Goal: Use online tool/utility: Utilize a website feature to perform a specific function

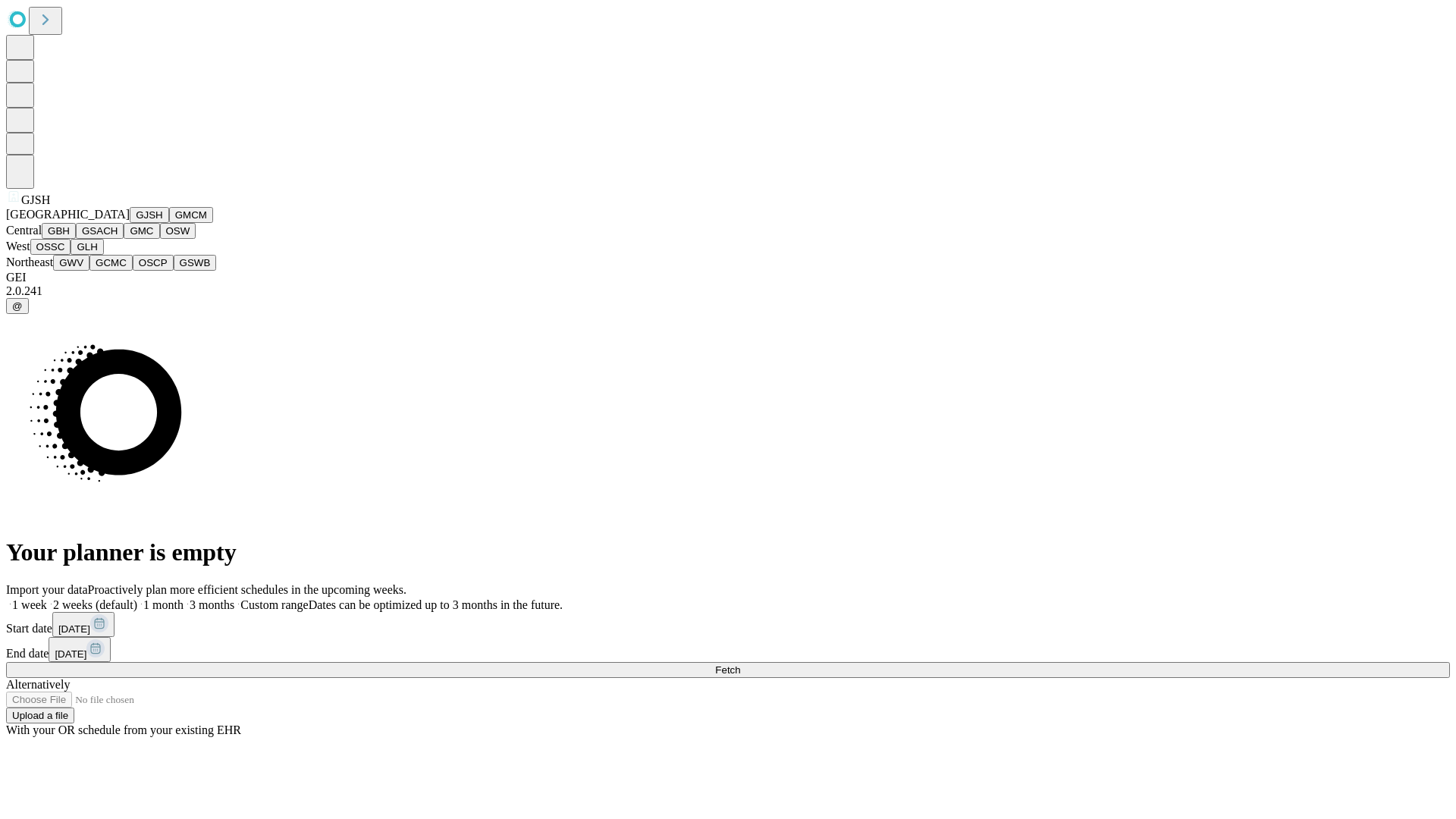
click at [130, 223] on button "GJSH" at bounding box center [150, 215] width 40 height 16
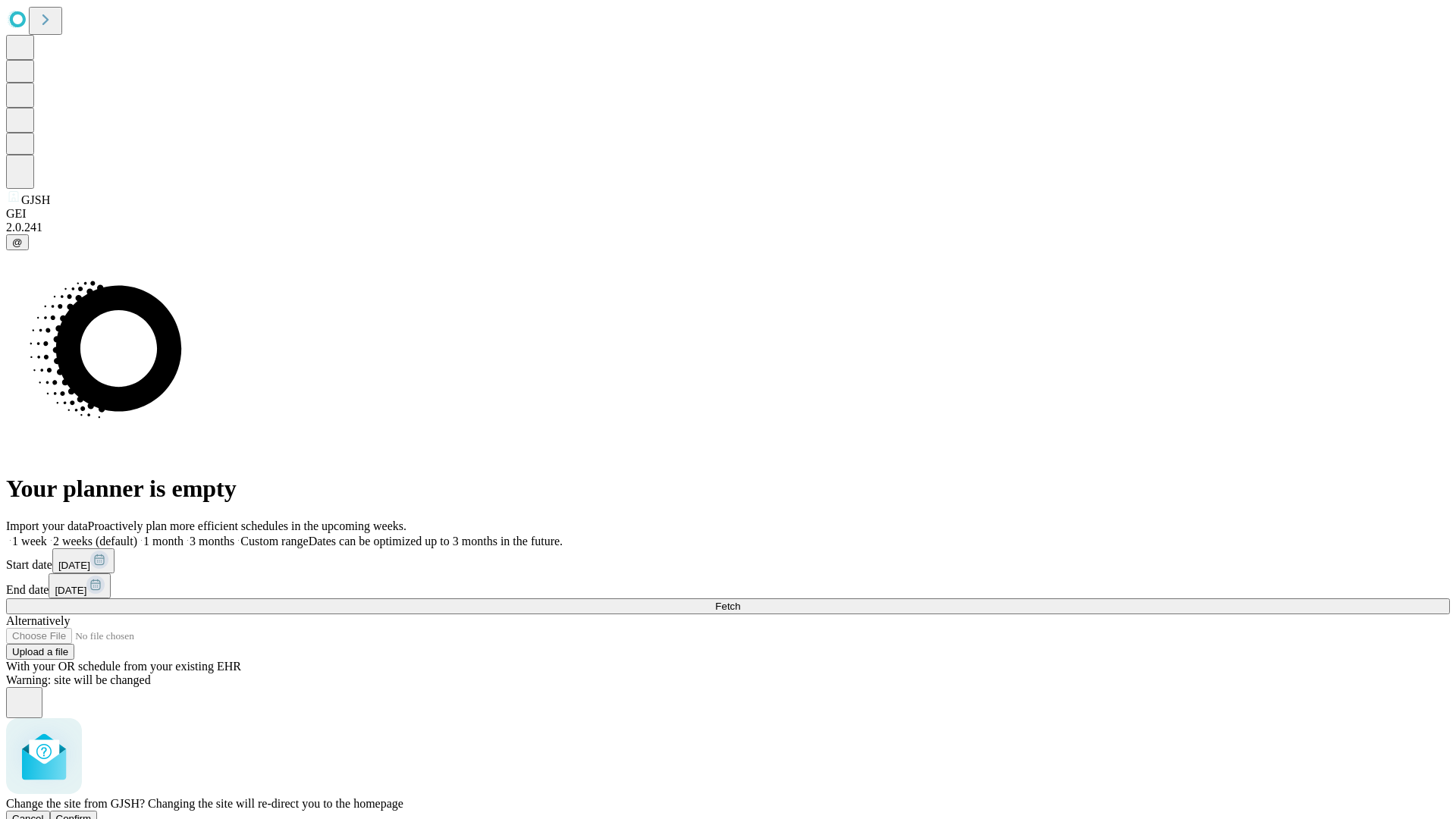
click at [92, 813] on span "Confirm" at bounding box center [74, 818] width 36 height 11
click at [184, 535] on label "1 month" at bounding box center [160, 541] width 46 height 13
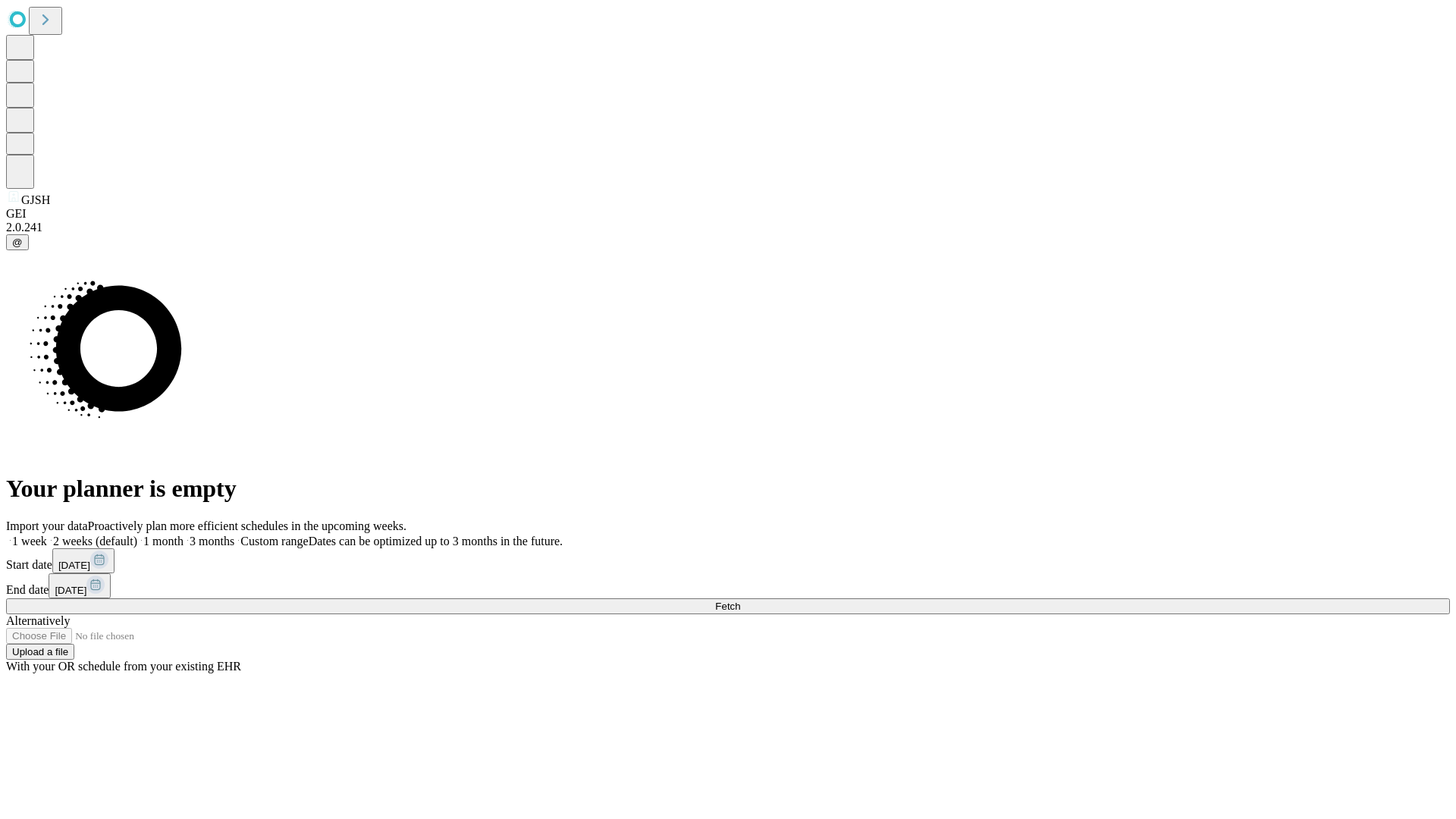
click at [740, 601] on span "Fetch" at bounding box center [728, 606] width 25 height 11
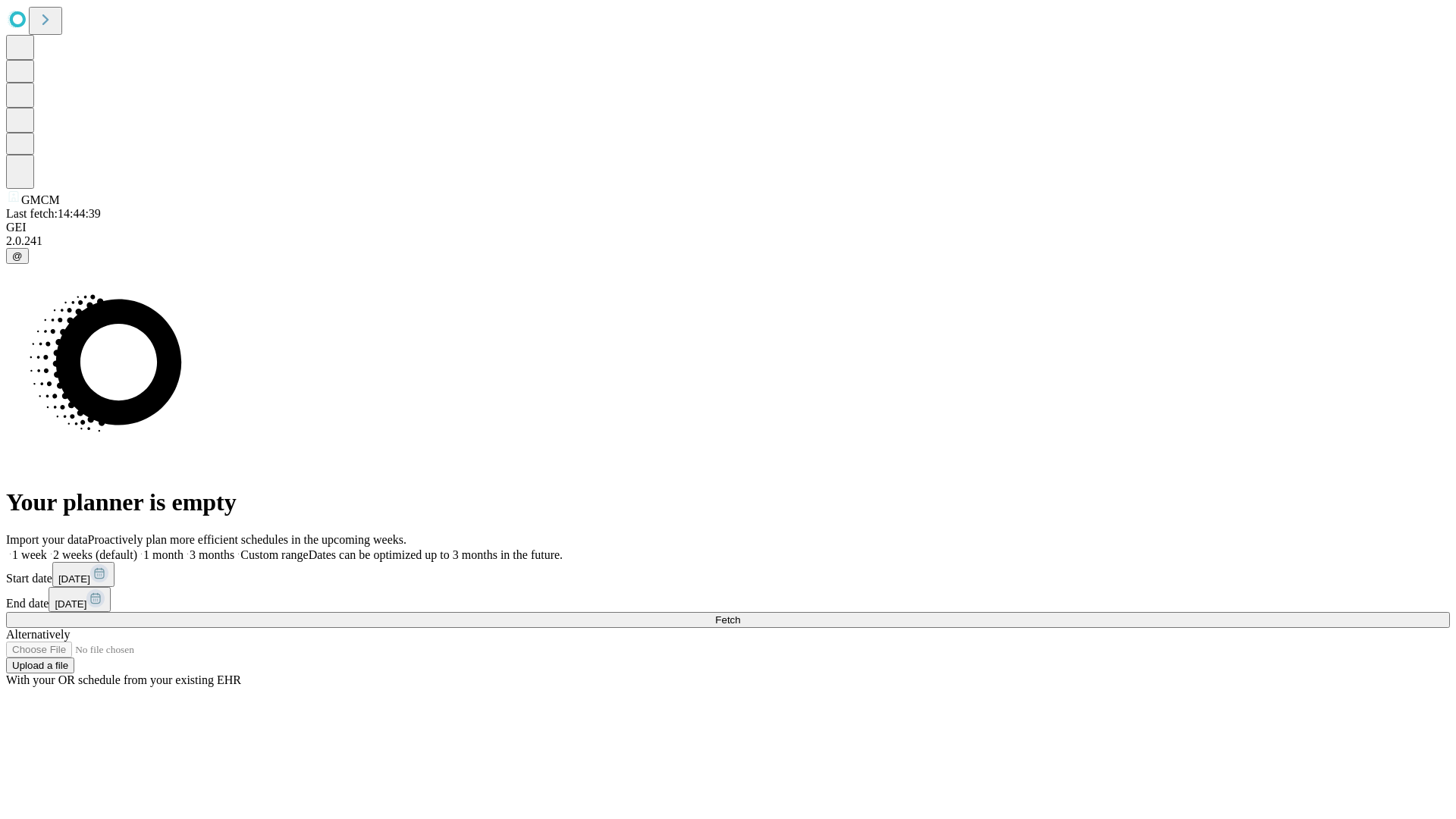
click at [184, 548] on label "1 month" at bounding box center [160, 555] width 46 height 13
click at [740, 614] on span "Fetch" at bounding box center [728, 620] width 25 height 11
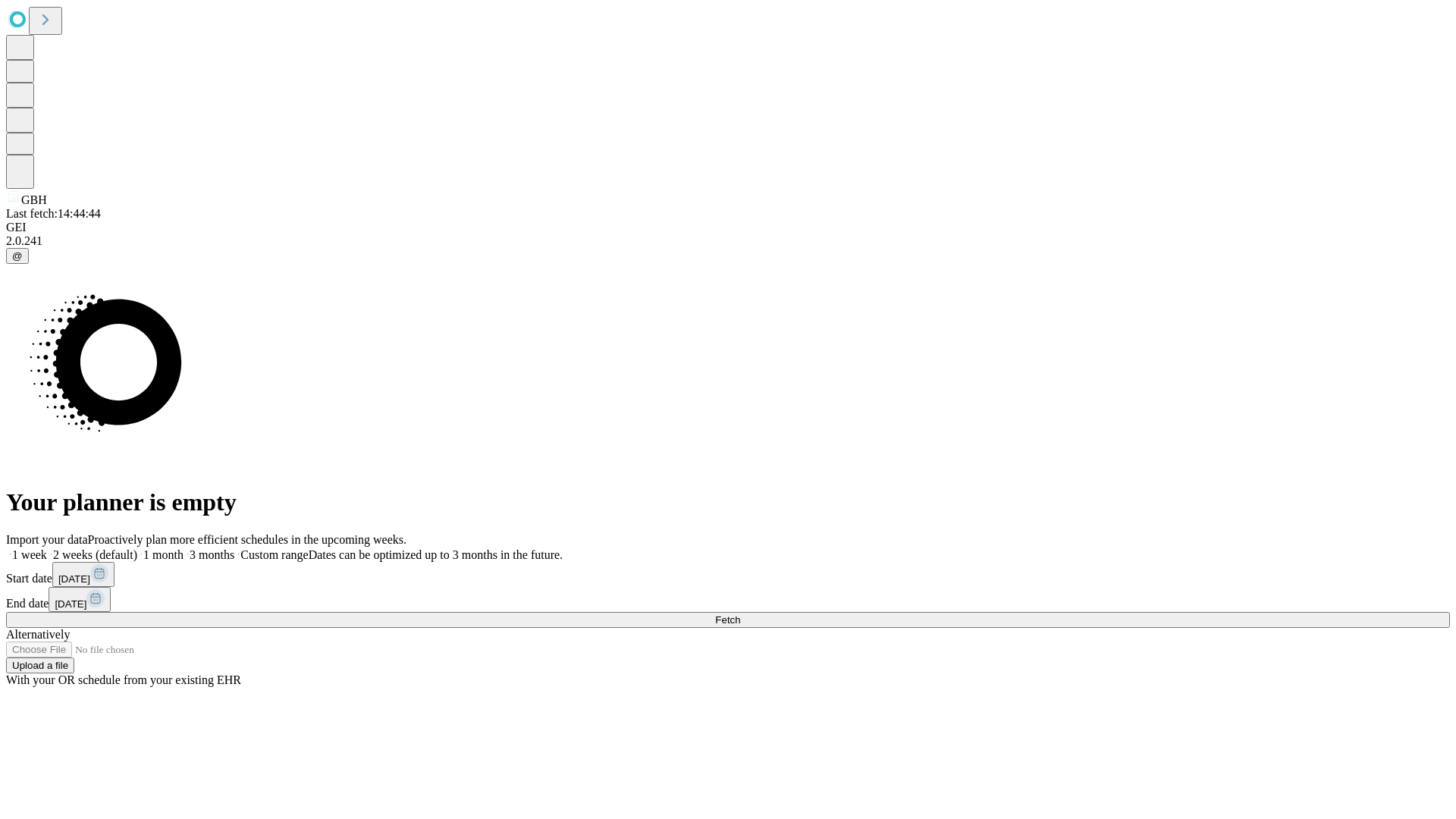
click at [740, 614] on span "Fetch" at bounding box center [728, 620] width 25 height 11
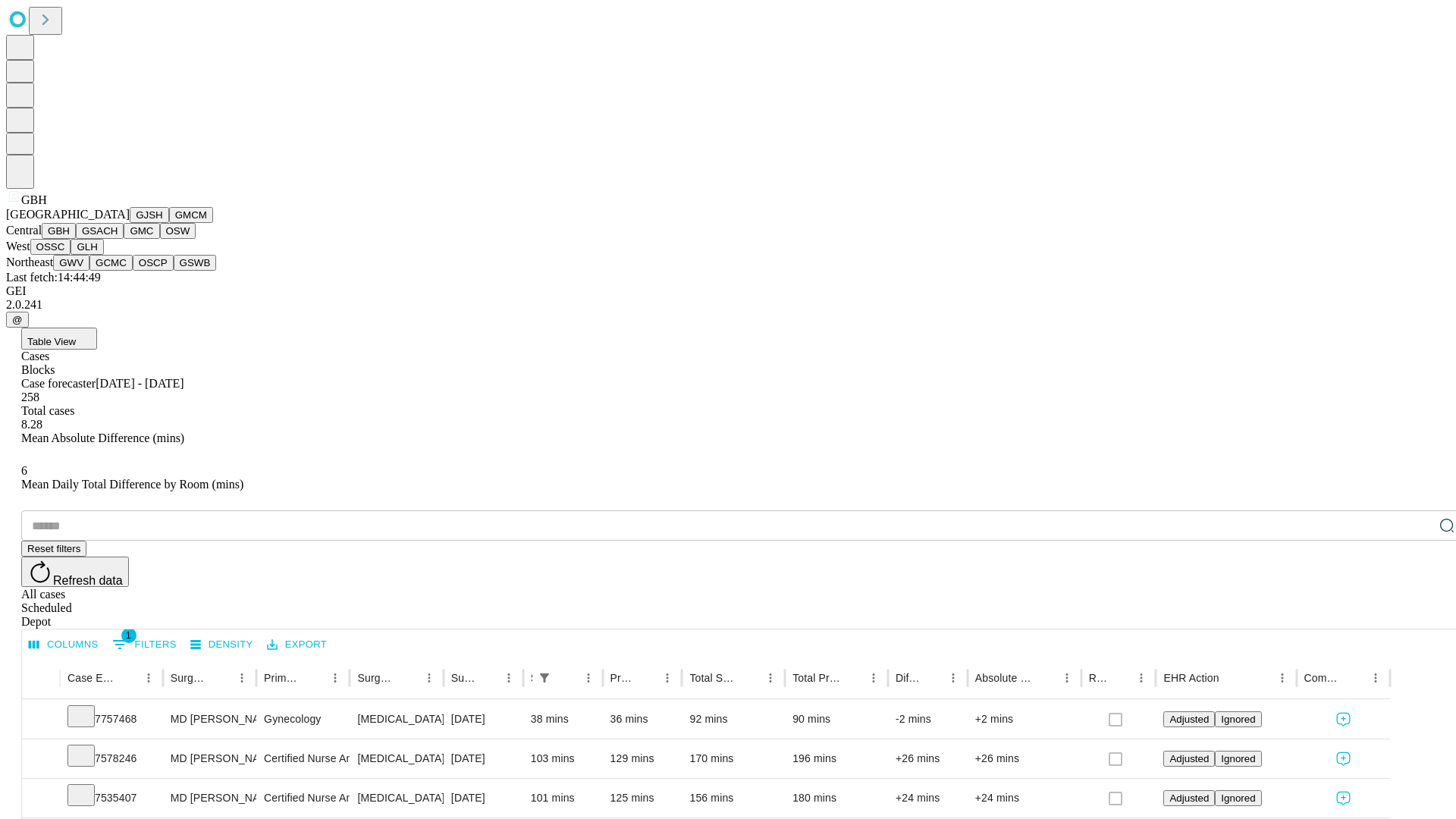
click at [118, 239] on button "GSACH" at bounding box center [100, 231] width 47 height 16
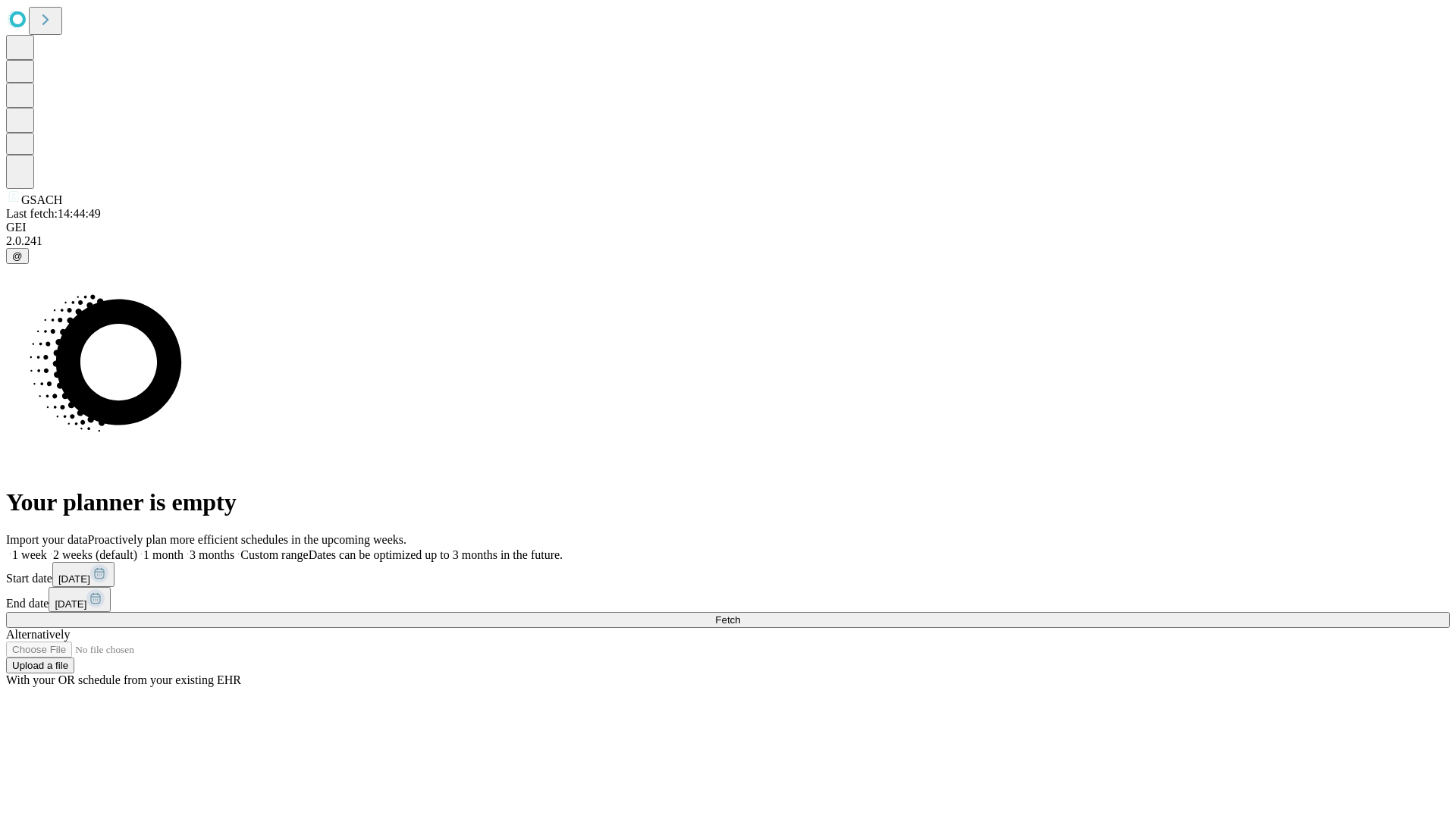
click at [184, 548] on label "1 month" at bounding box center [160, 555] width 46 height 13
click at [740, 614] on span "Fetch" at bounding box center [728, 620] width 25 height 11
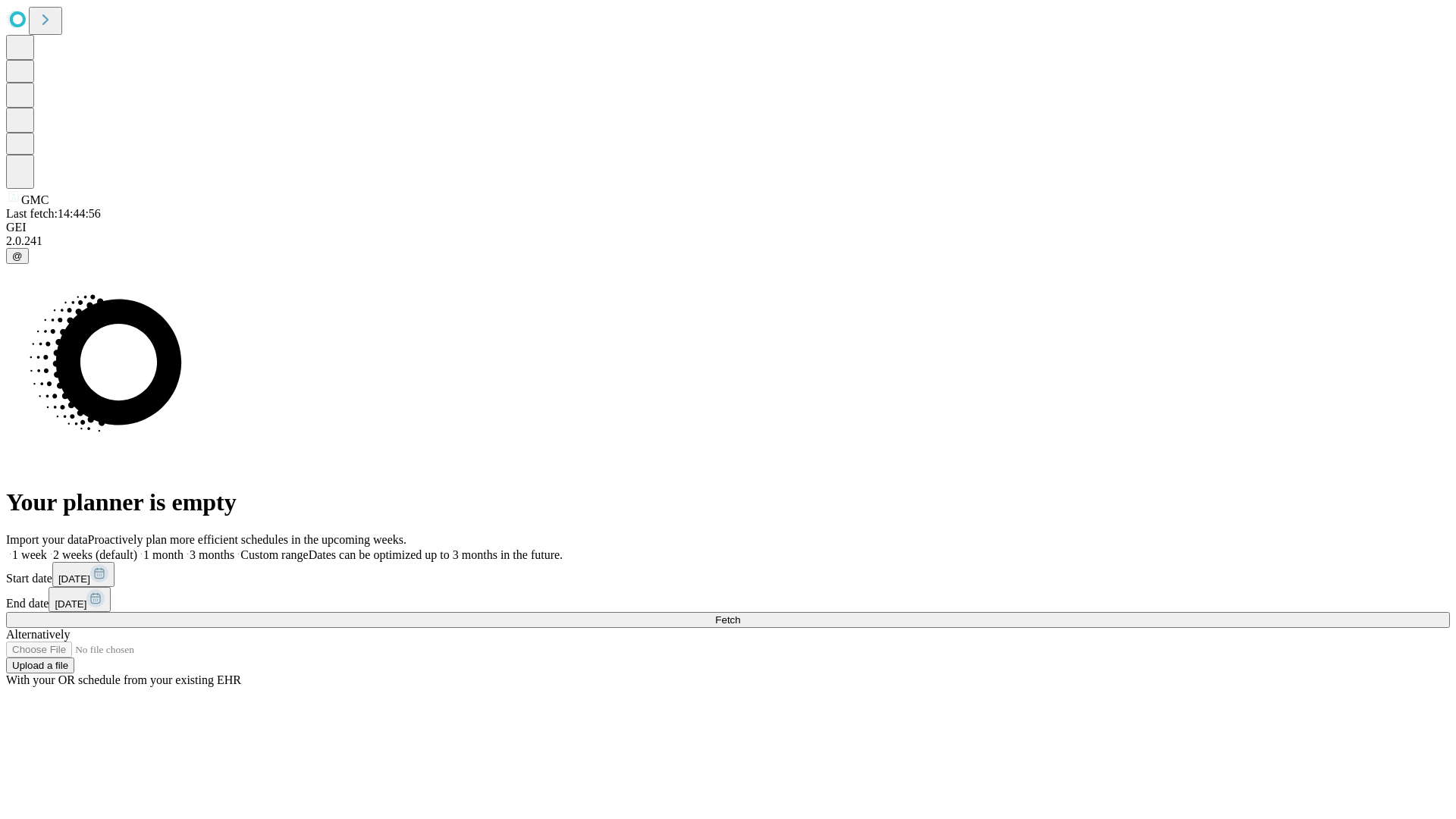
click at [184, 548] on label "1 month" at bounding box center [160, 555] width 46 height 13
click at [740, 614] on span "Fetch" at bounding box center [728, 620] width 25 height 11
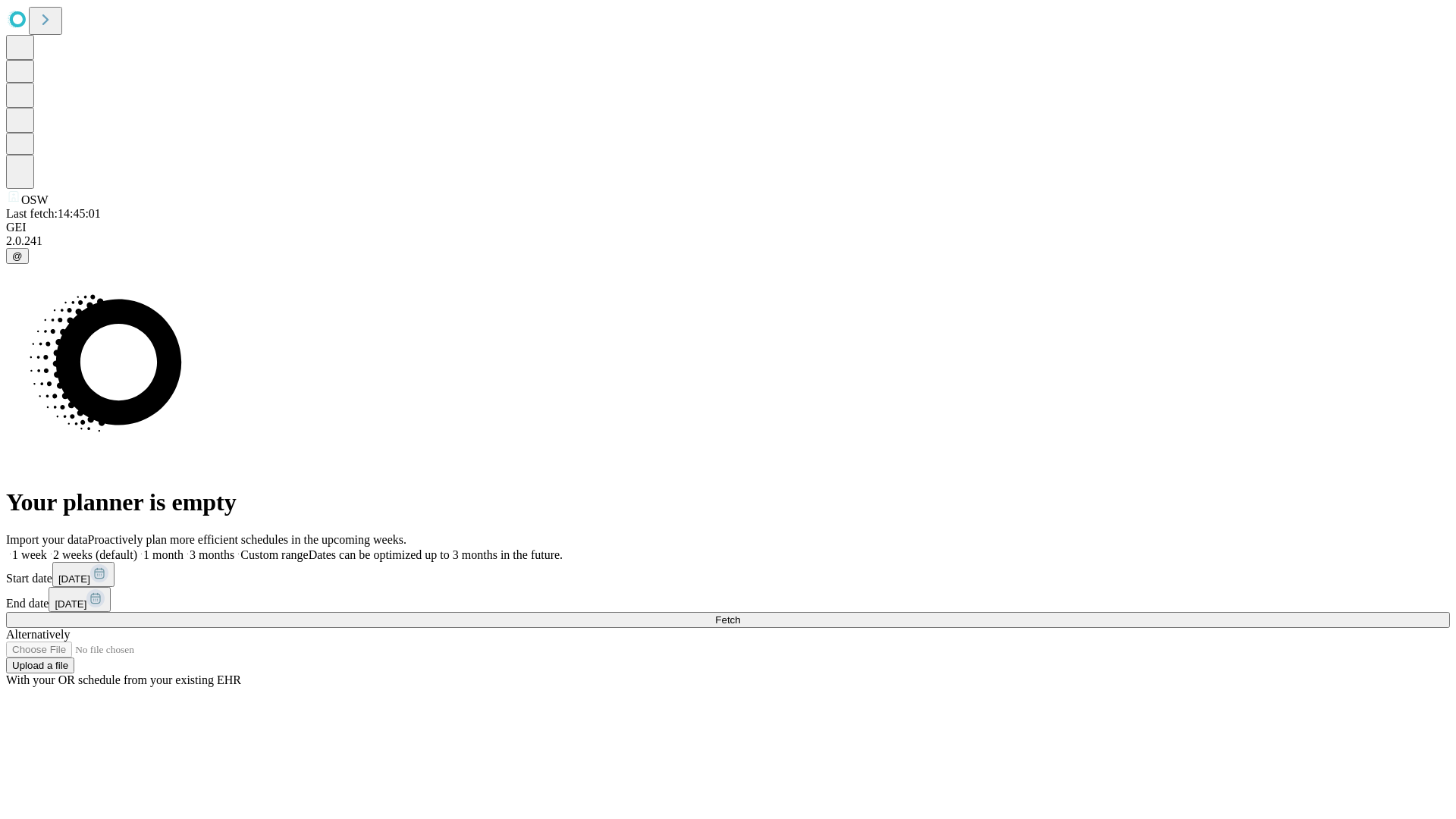
click at [184, 548] on label "1 month" at bounding box center [160, 555] width 46 height 13
click at [740, 614] on span "Fetch" at bounding box center [728, 620] width 25 height 11
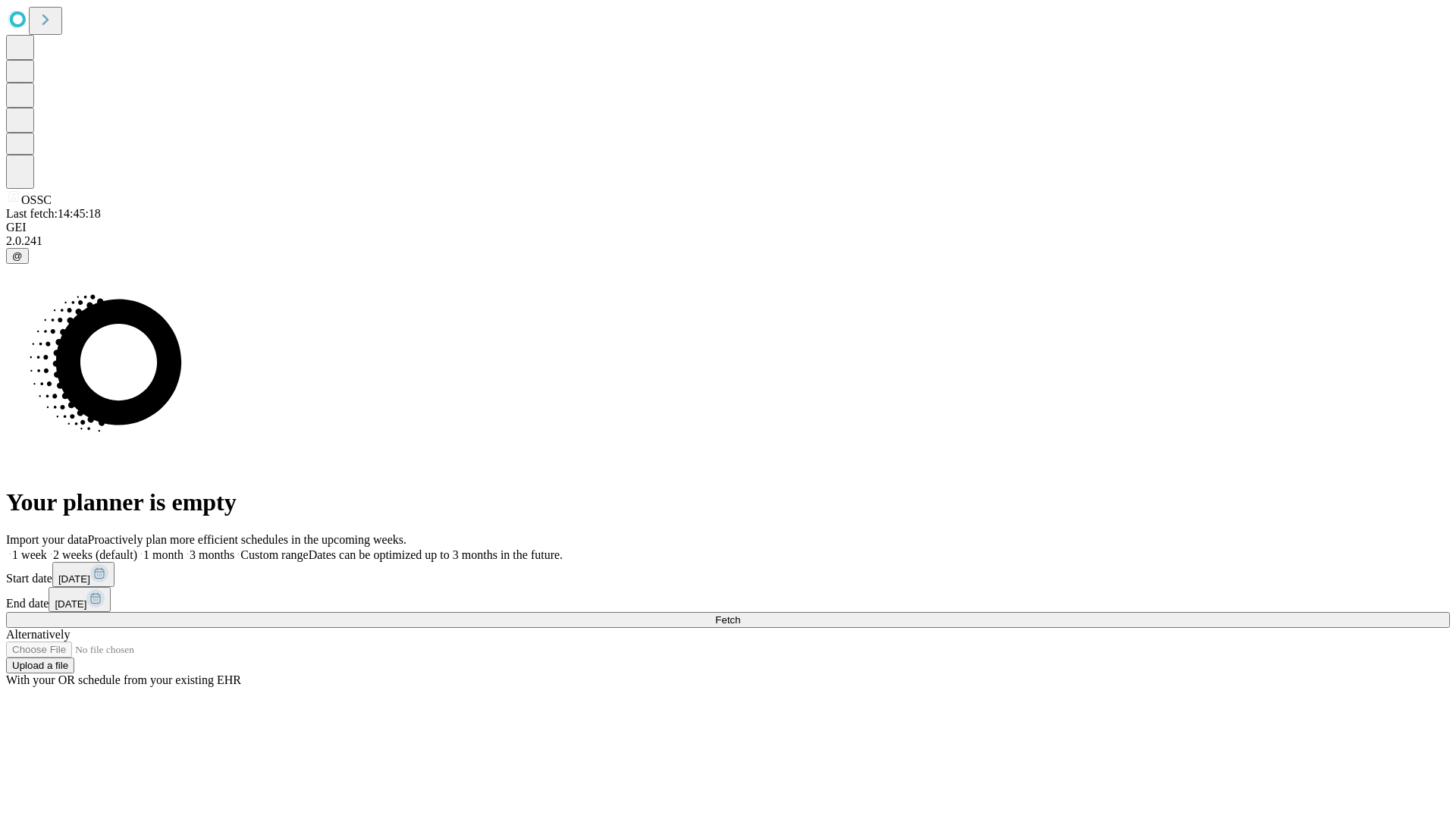
click at [184, 548] on label "1 month" at bounding box center [160, 555] width 46 height 13
click at [740, 614] on span "Fetch" at bounding box center [728, 620] width 25 height 11
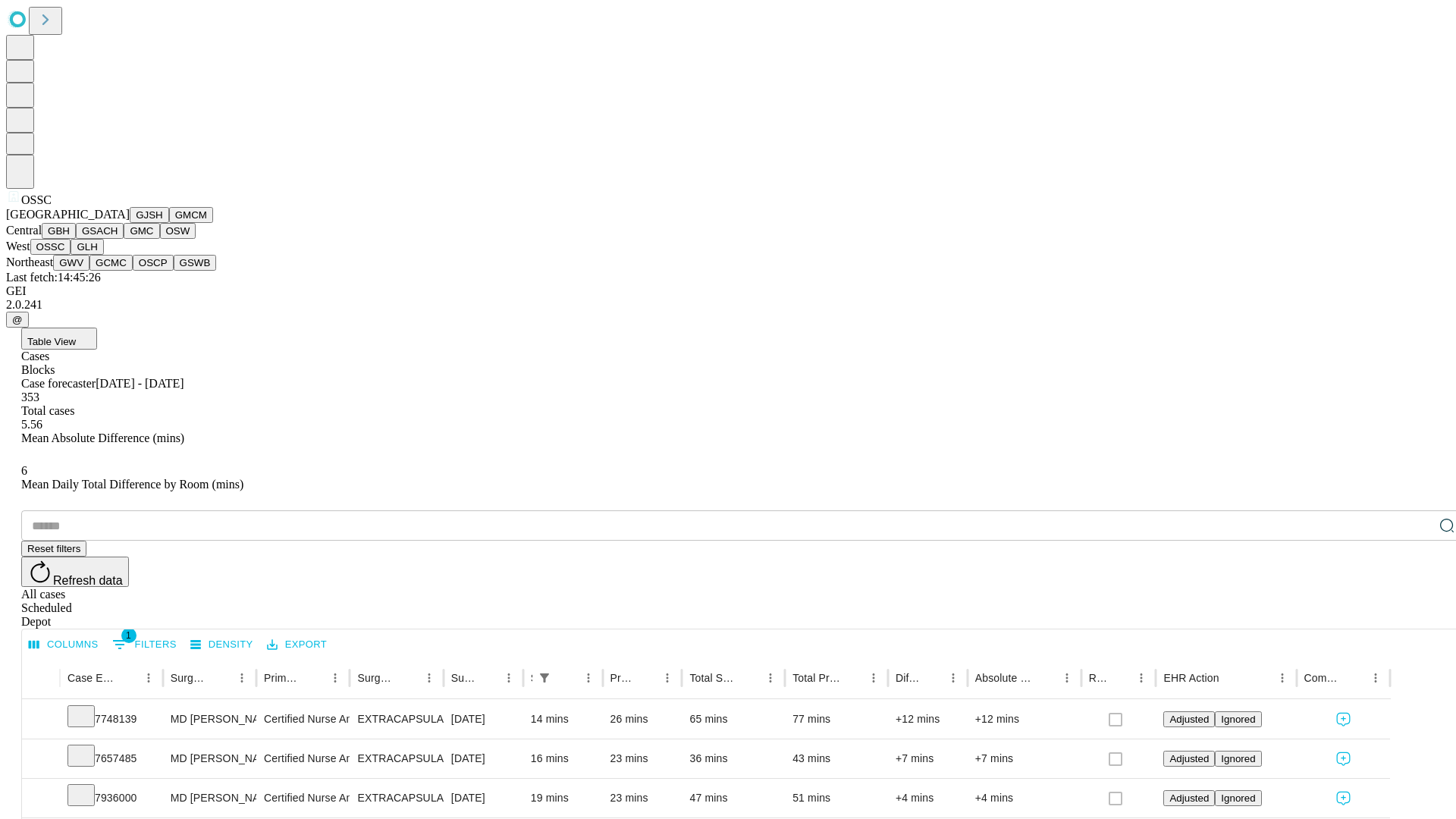
click at [103, 255] on button "GLH" at bounding box center [86, 247] width 32 height 16
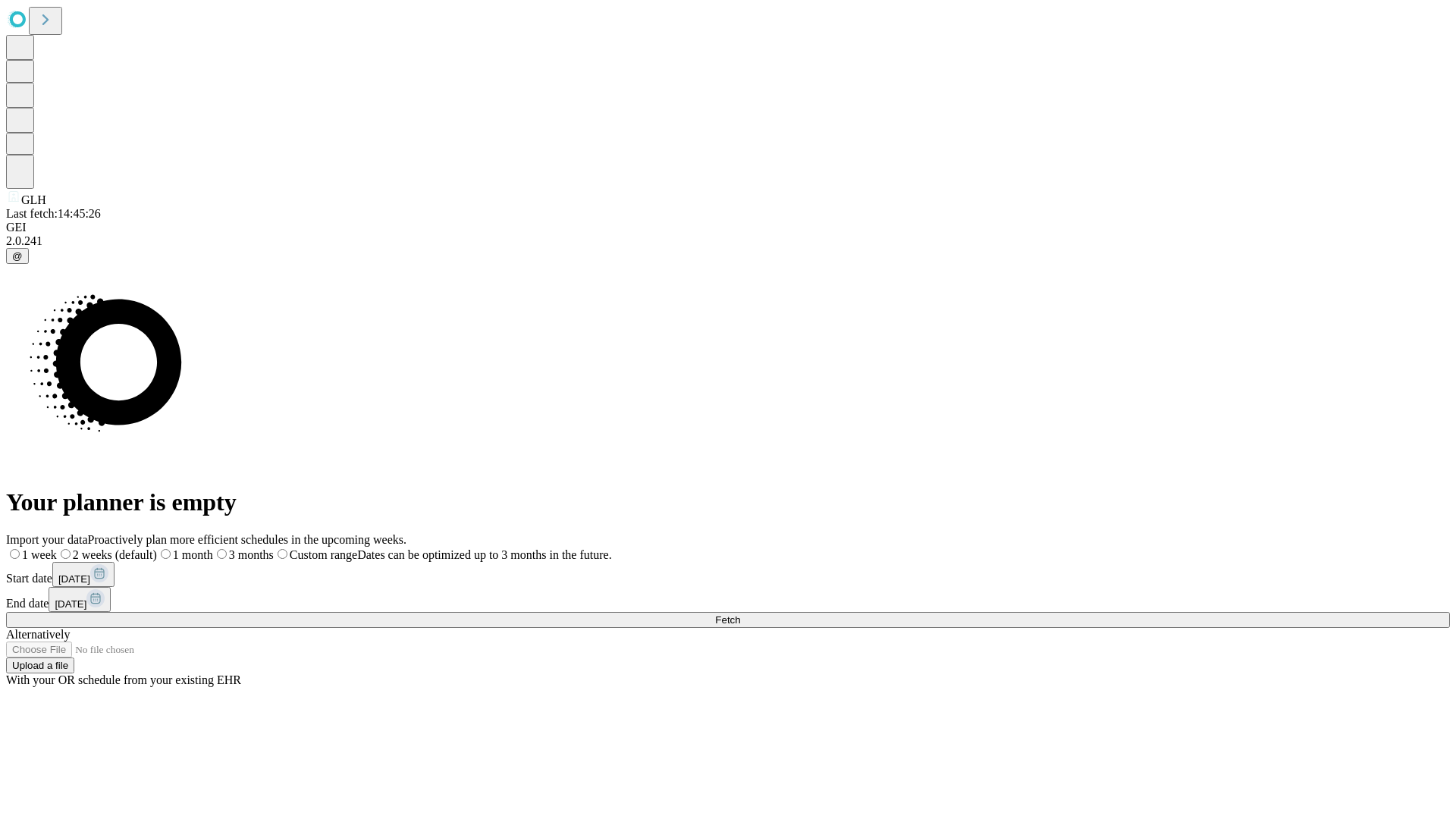
click at [213, 548] on label "1 month" at bounding box center [184, 555] width 56 height 13
click at [740, 614] on span "Fetch" at bounding box center [728, 620] width 25 height 11
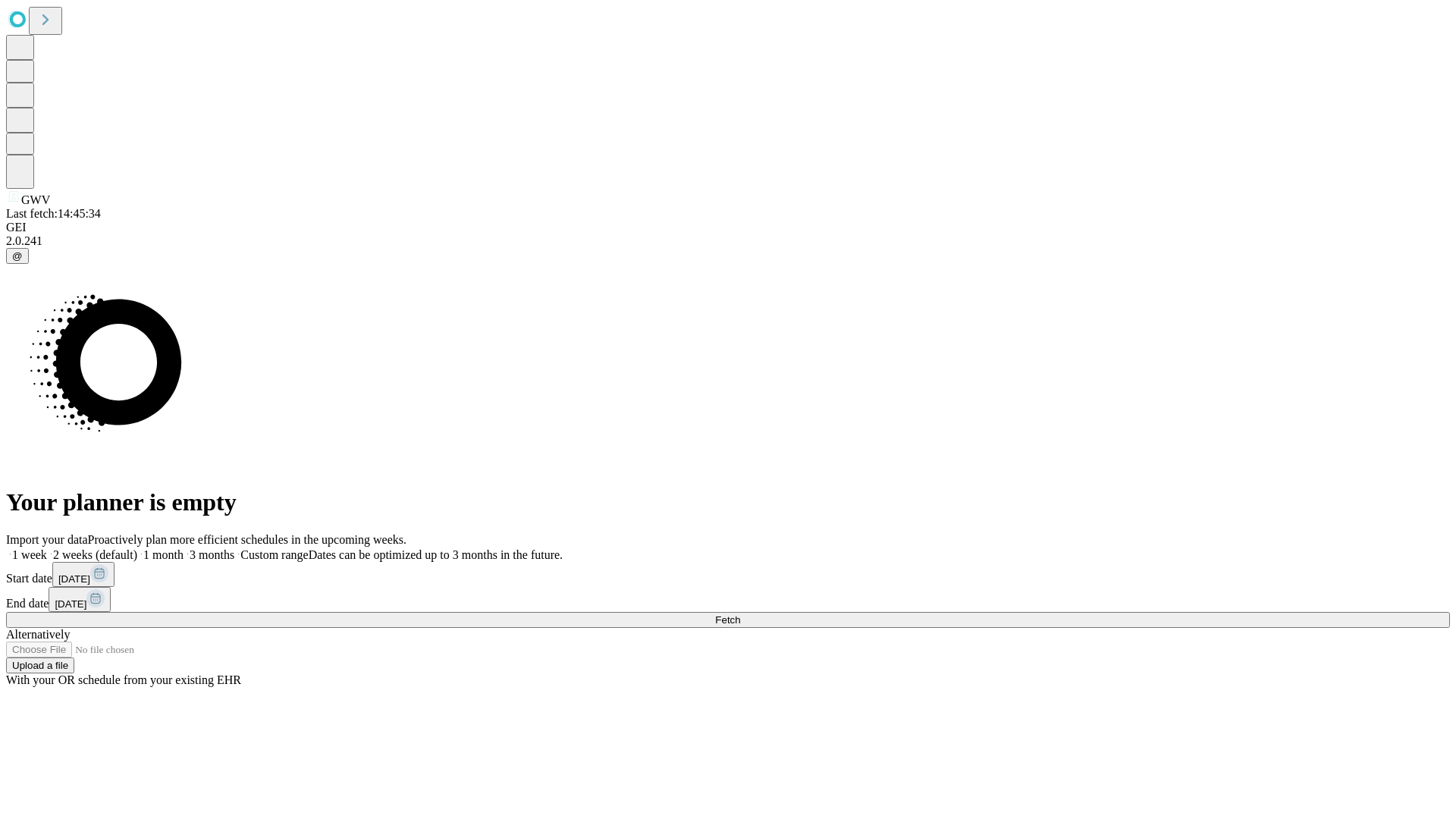
click at [184, 548] on label "1 month" at bounding box center [160, 555] width 46 height 13
click at [740, 614] on span "Fetch" at bounding box center [728, 620] width 25 height 11
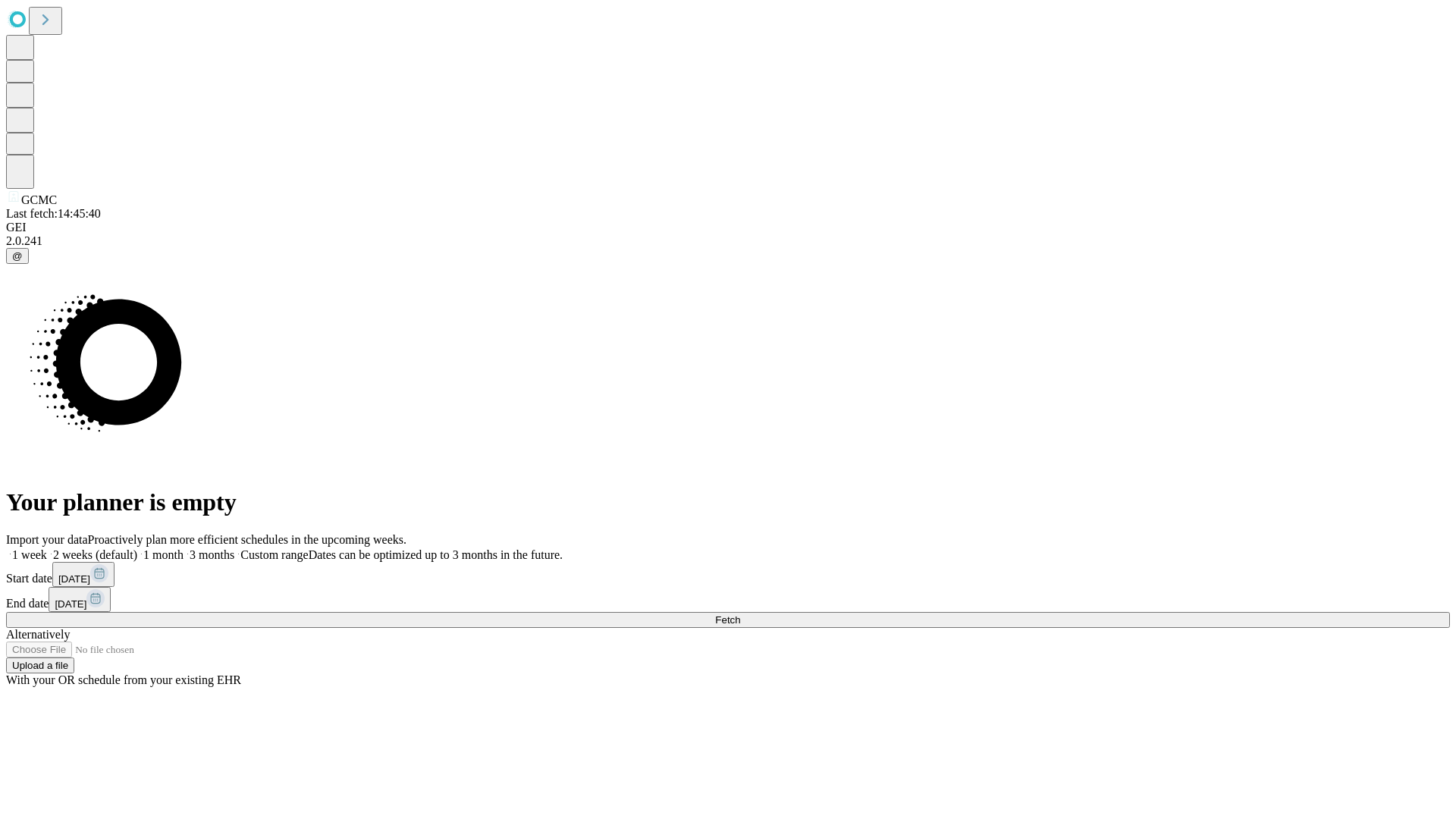
click at [184, 548] on label "1 month" at bounding box center [160, 555] width 46 height 13
click at [740, 614] on span "Fetch" at bounding box center [728, 620] width 25 height 11
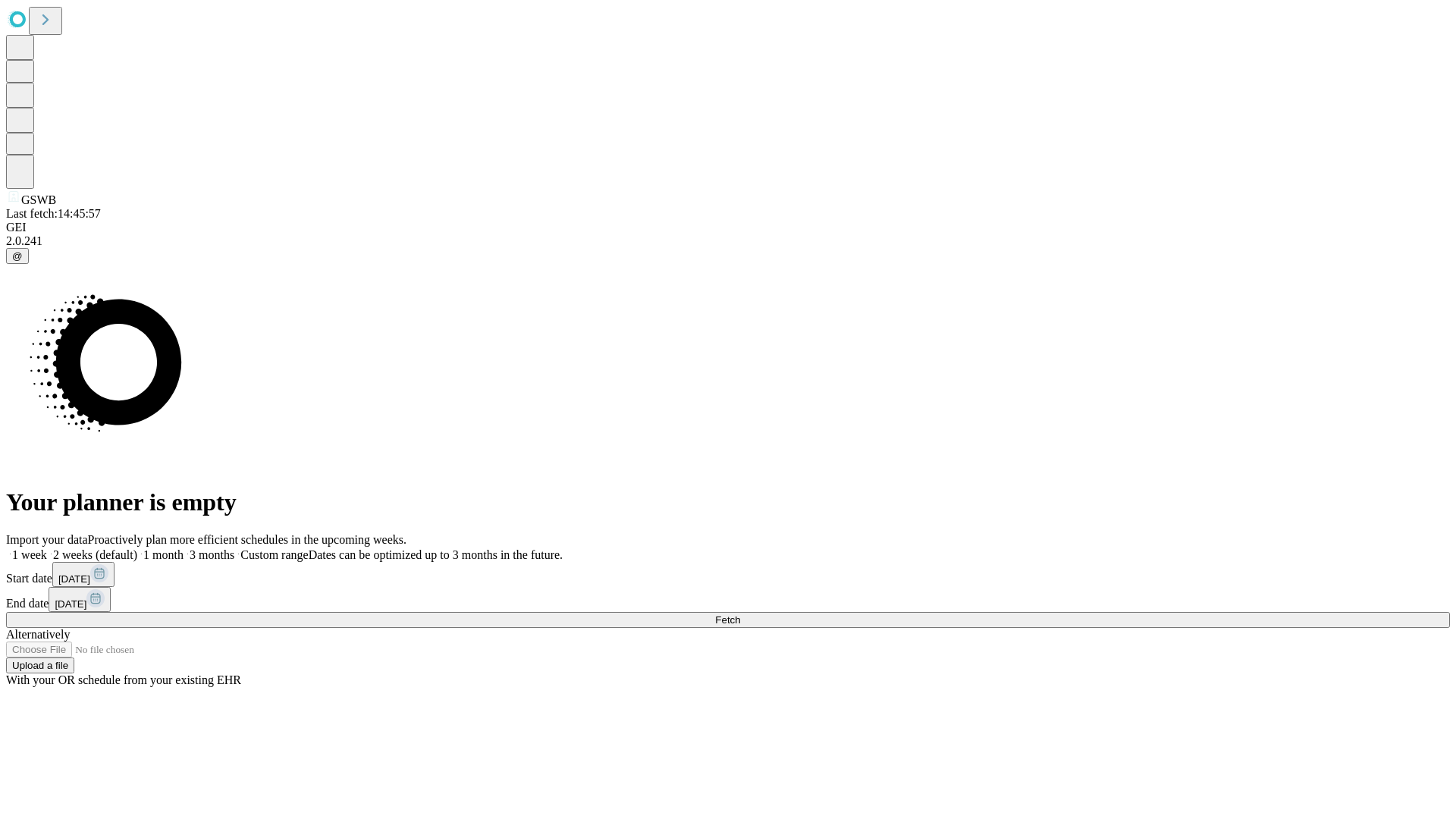
click at [184, 548] on label "1 month" at bounding box center [160, 555] width 46 height 13
click at [740, 614] on span "Fetch" at bounding box center [728, 620] width 25 height 11
